Goal: Information Seeking & Learning: Stay updated

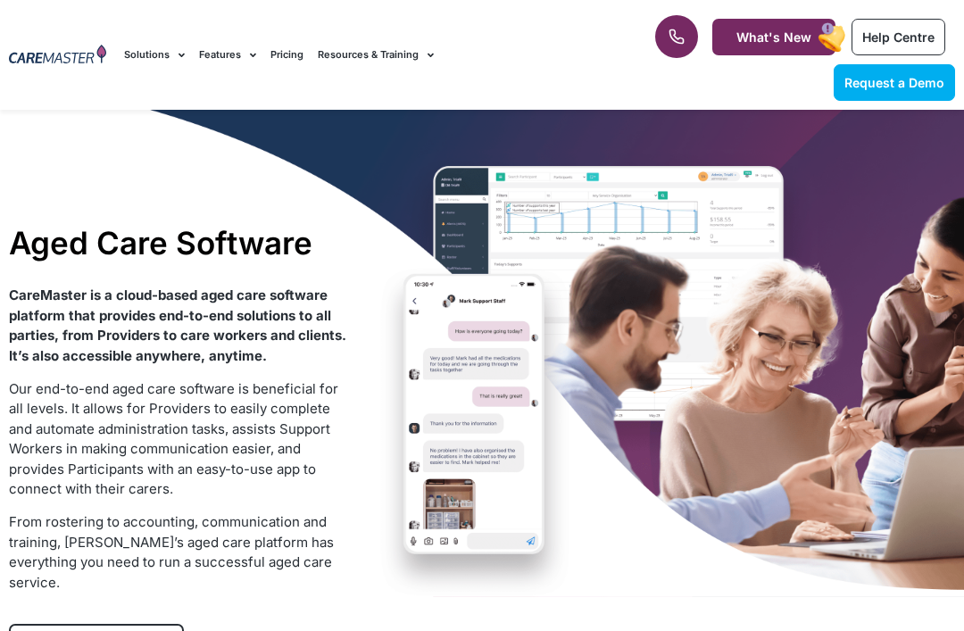
click at [828, 29] on rect at bounding box center [832, 38] width 33 height 34
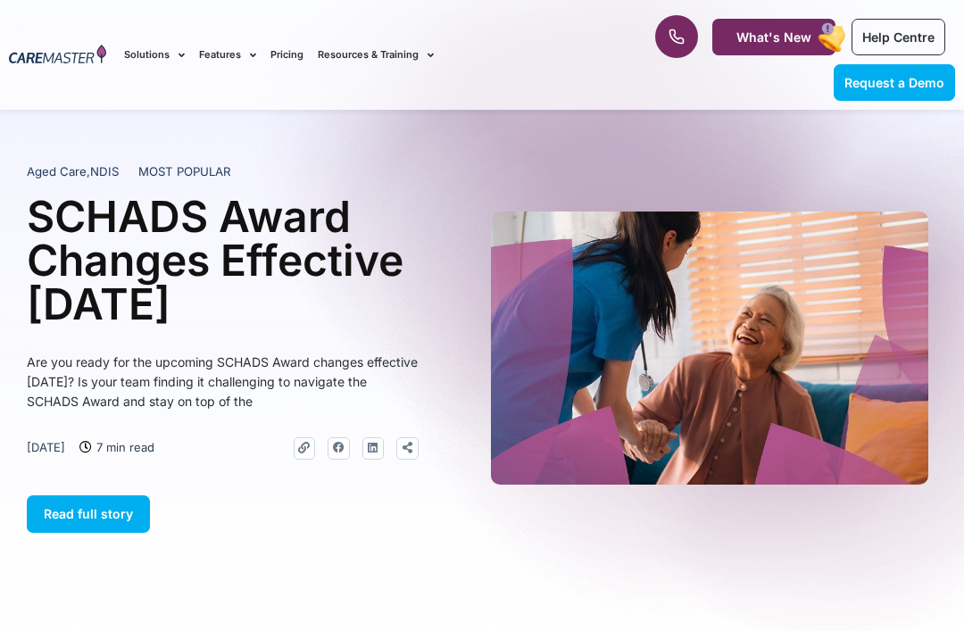
click at [829, 33] on rect at bounding box center [832, 38] width 33 height 34
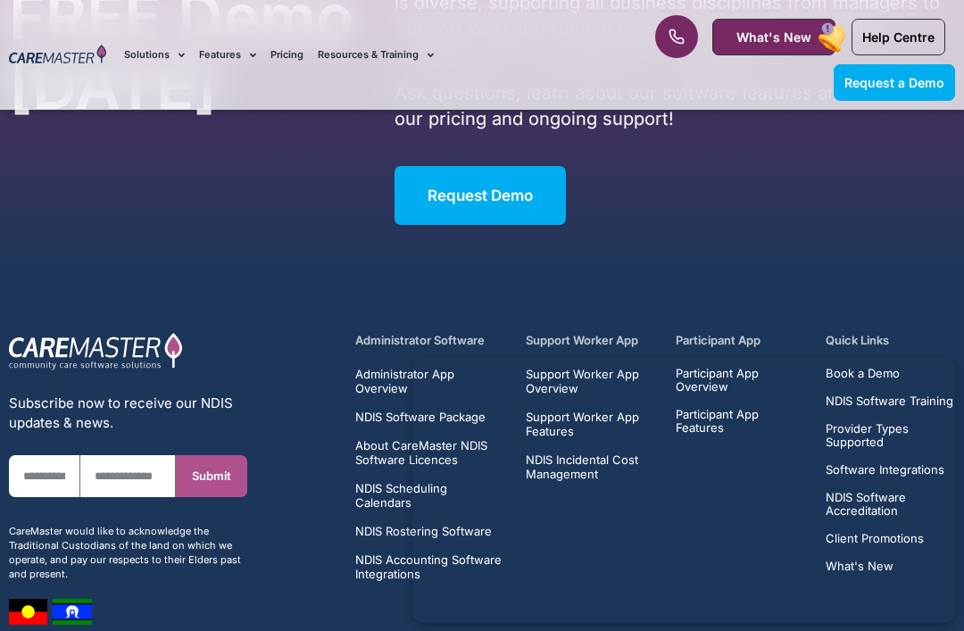
scroll to position [3789, 0]
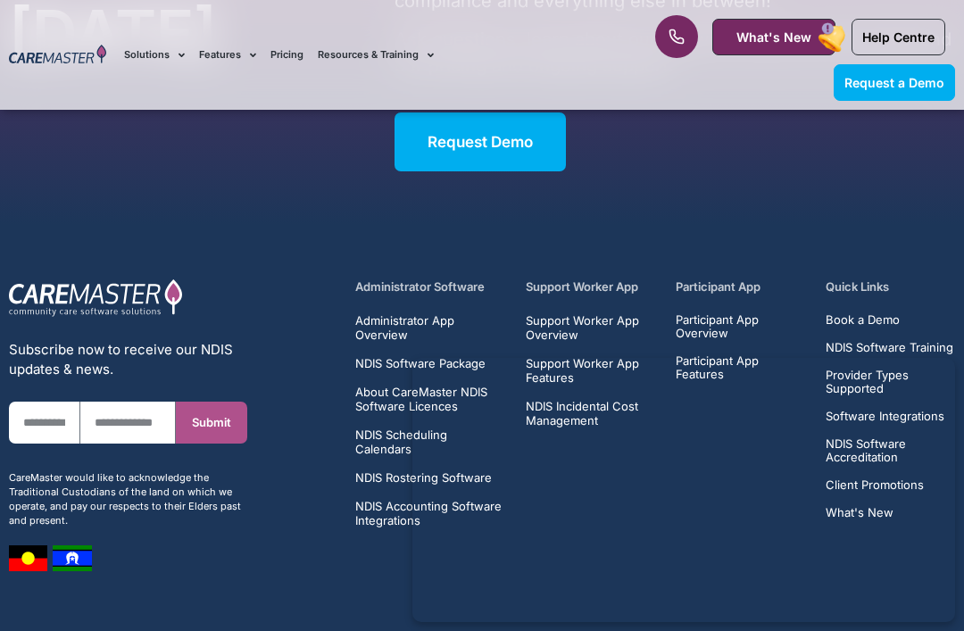
click at [84, 545] on img at bounding box center [72, 558] width 39 height 26
click at [63, 545] on img at bounding box center [72, 558] width 39 height 26
click at [46, 545] on img at bounding box center [28, 558] width 38 height 26
click at [37, 517] on div "Subscribe now to receive our NDIS updates & news. First Name Email Submit CareM…" at bounding box center [128, 424] width 256 height 311
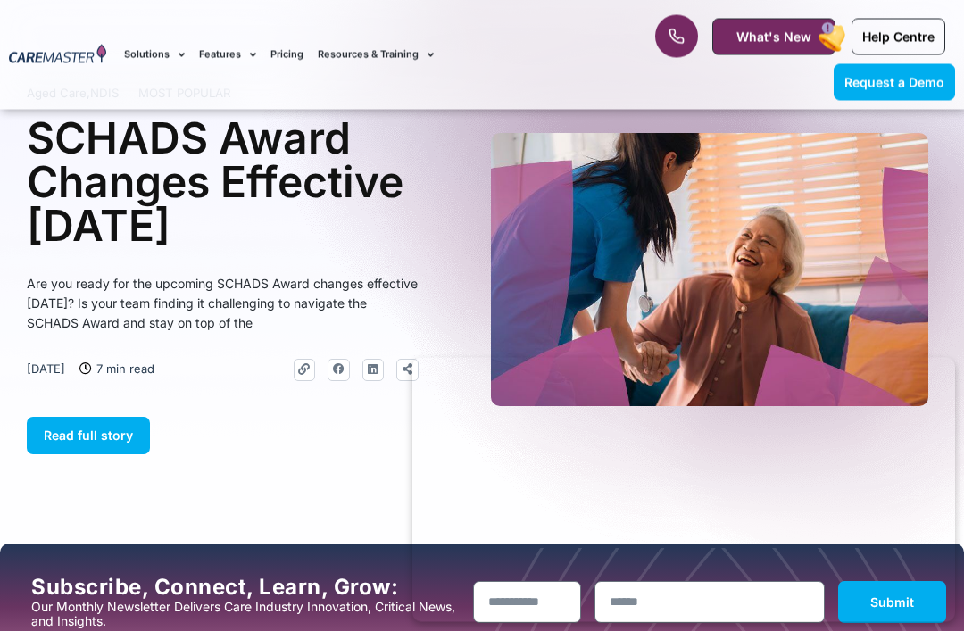
scroll to position [0, 0]
